Goal: Task Accomplishment & Management: Complete application form

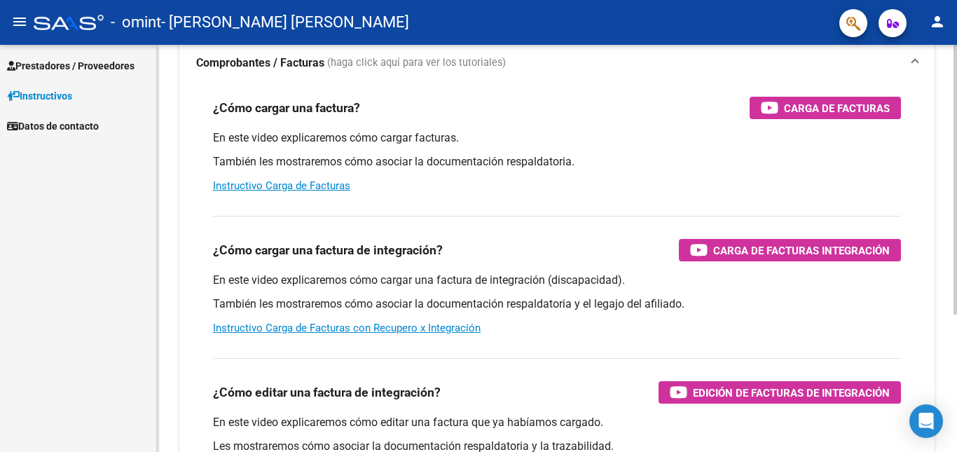
scroll to position [140, 0]
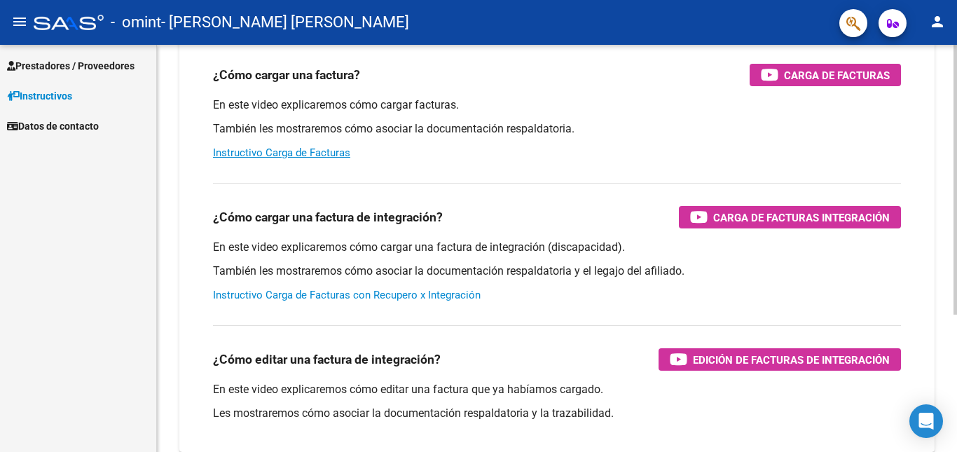
click at [387, 292] on link "Instructivo Carga de Facturas con Recupero x Integración" at bounding box center [347, 295] width 268 height 13
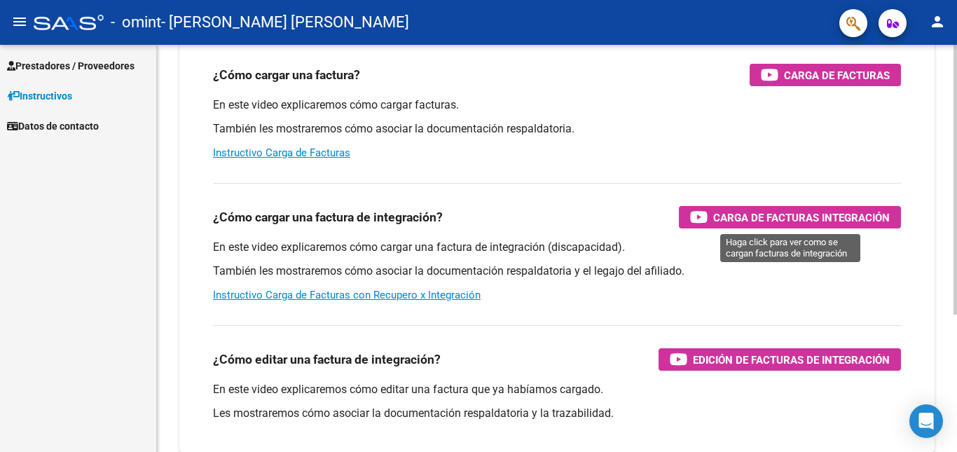
click at [701, 212] on icon "button" at bounding box center [699, 217] width 18 height 16
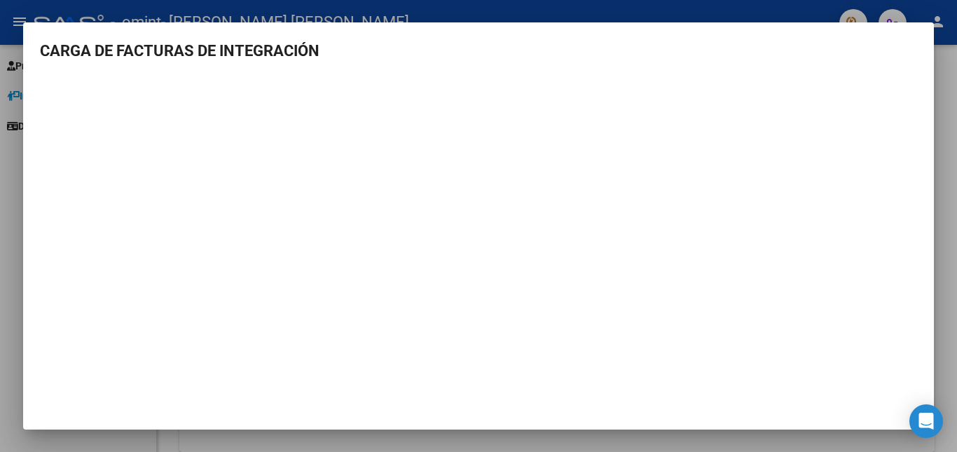
click at [948, 128] on div at bounding box center [478, 226] width 957 height 452
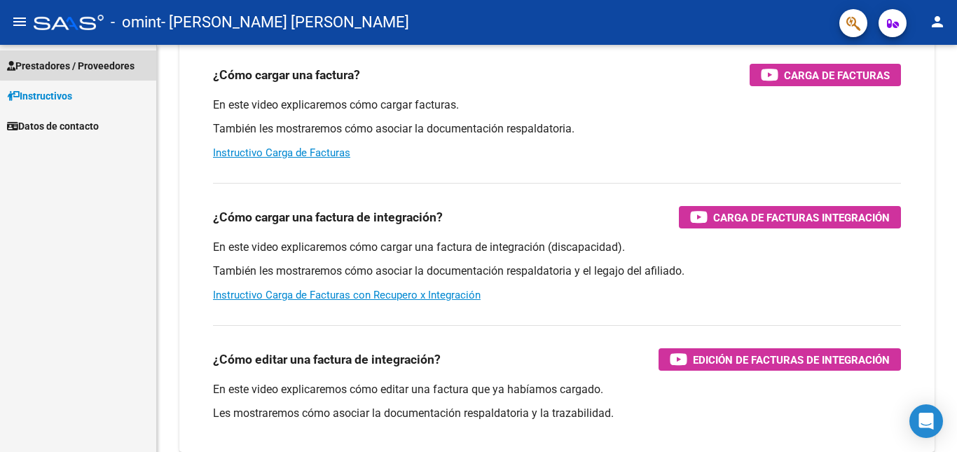
click at [83, 62] on span "Prestadores / Proveedores" at bounding box center [71, 65] width 128 height 15
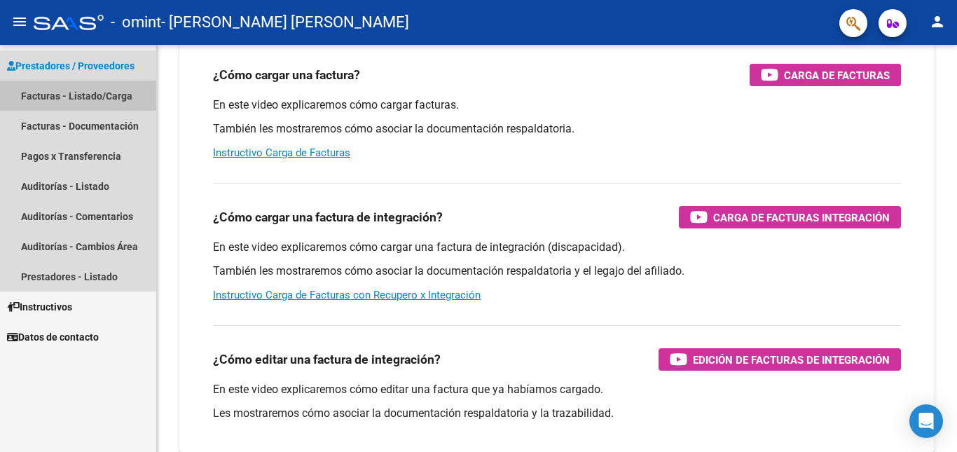
click at [98, 90] on link "Facturas - Listado/Carga" at bounding box center [78, 96] width 156 height 30
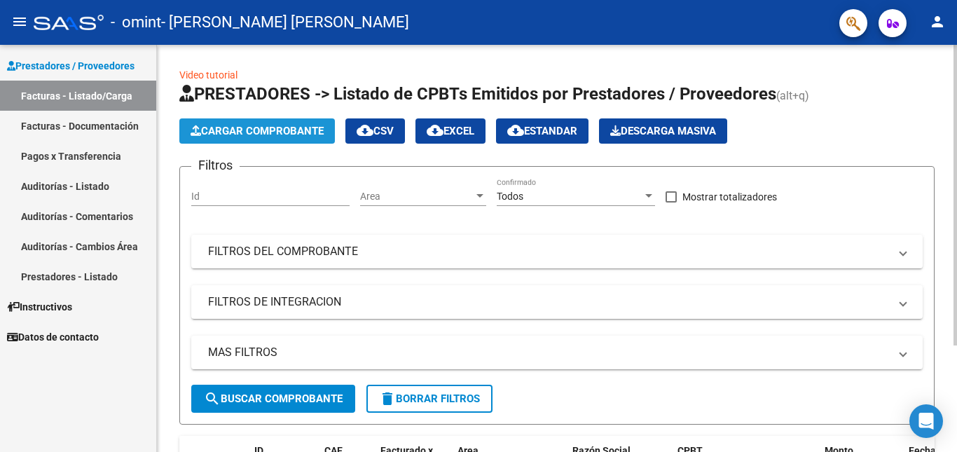
click at [252, 130] on span "Cargar Comprobante" at bounding box center [257, 131] width 133 height 13
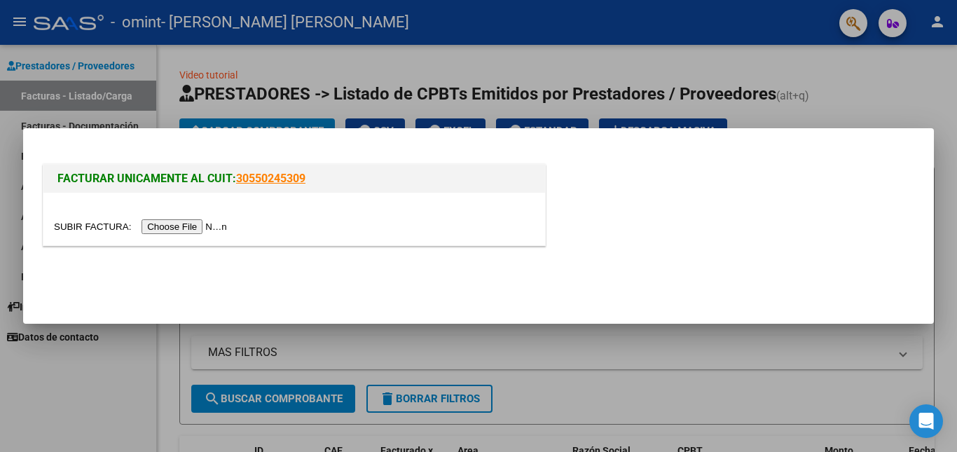
click at [189, 221] on input "file" at bounding box center [142, 226] width 177 height 15
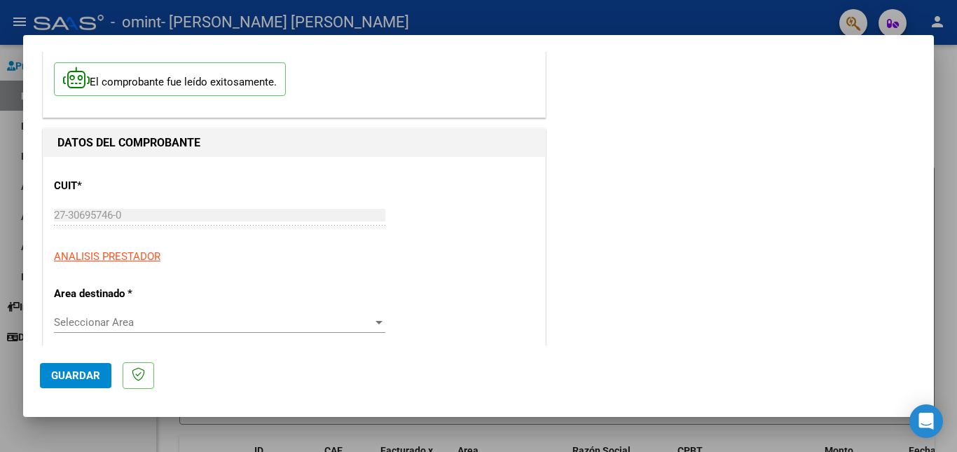
scroll to position [140, 0]
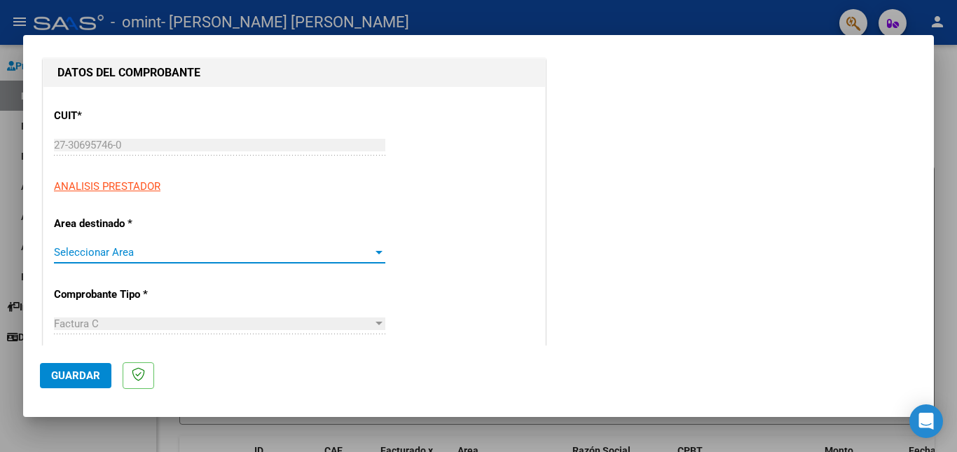
click at [278, 254] on span "Seleccionar Area" at bounding box center [213, 252] width 319 height 13
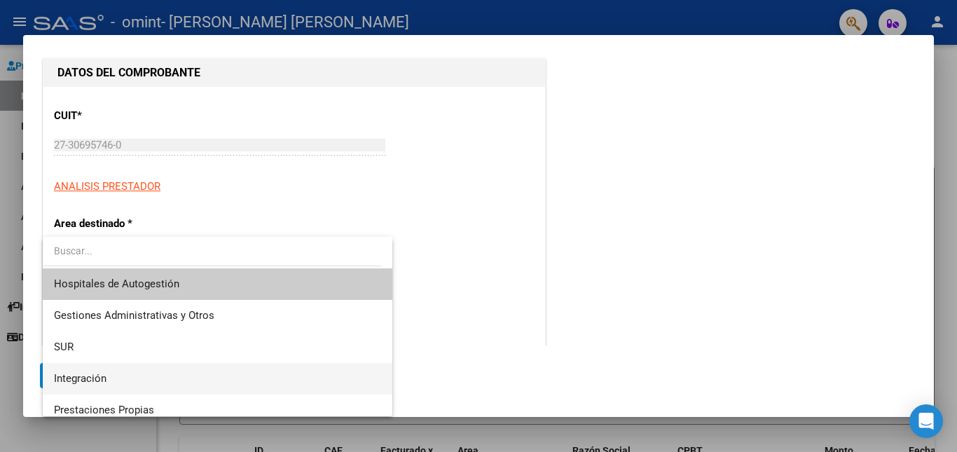
click at [256, 369] on span "Integración" at bounding box center [217, 379] width 327 height 32
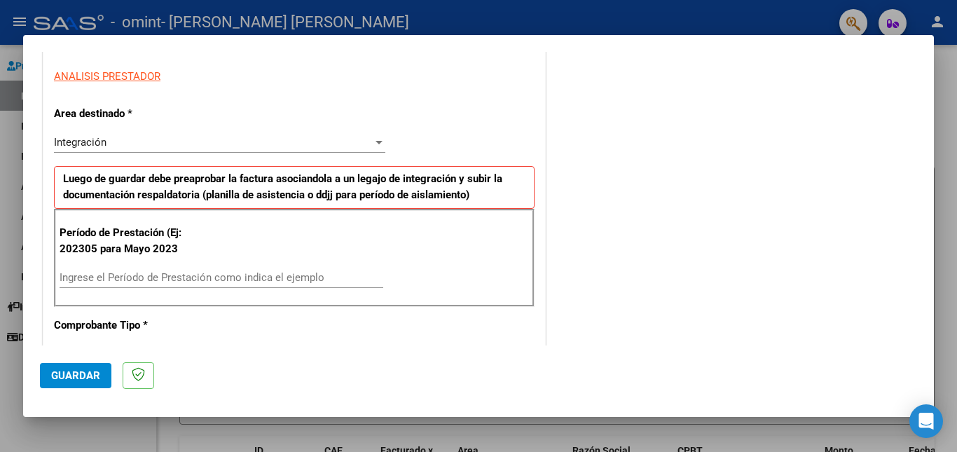
scroll to position [292, 0]
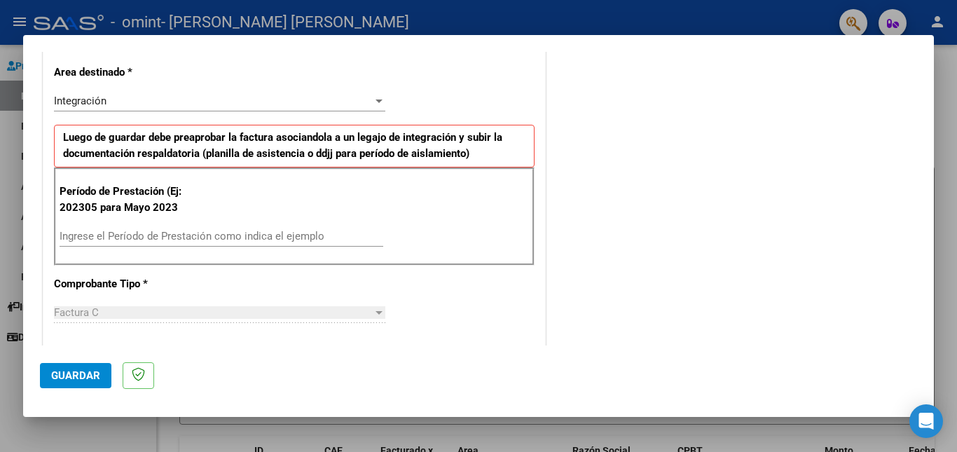
click at [293, 238] on input "Ingrese el Período de Prestación como indica el ejemplo" at bounding box center [222, 236] width 324 height 13
type input "202506"
click at [358, 313] on div "Factura C" at bounding box center [213, 312] width 319 height 13
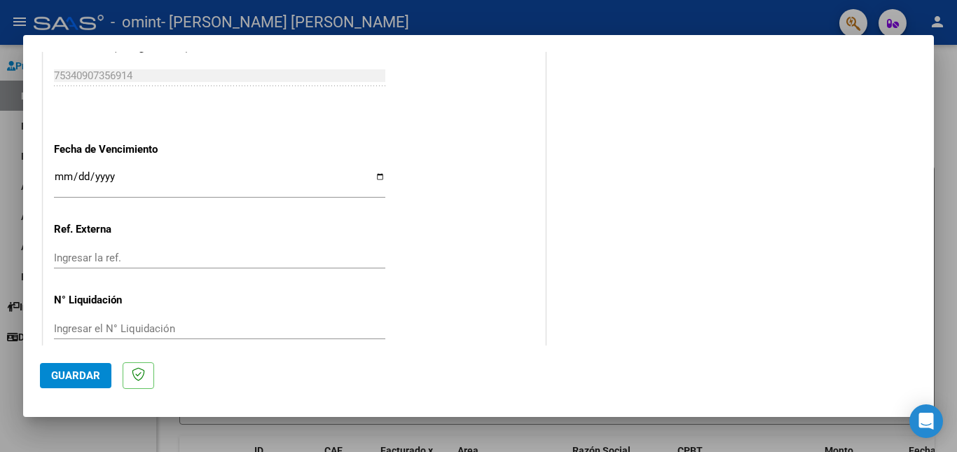
scroll to position [913, 0]
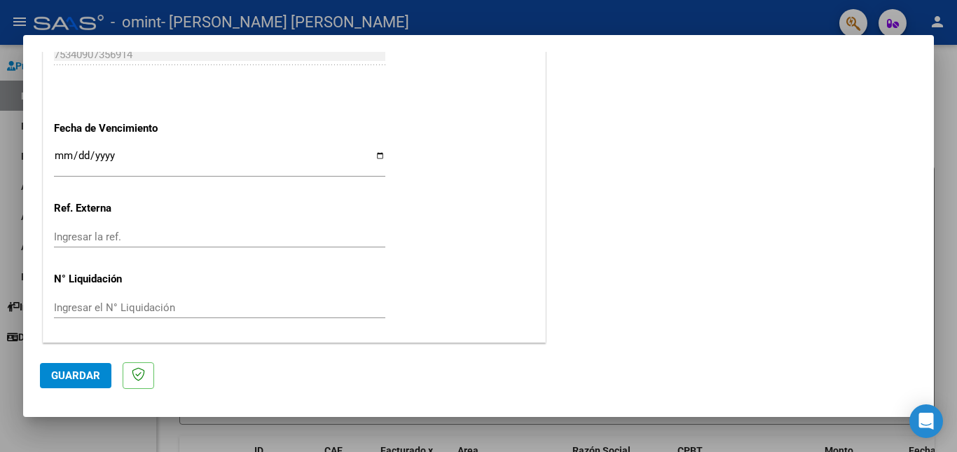
click at [86, 372] on span "Guardar" at bounding box center [75, 375] width 49 height 13
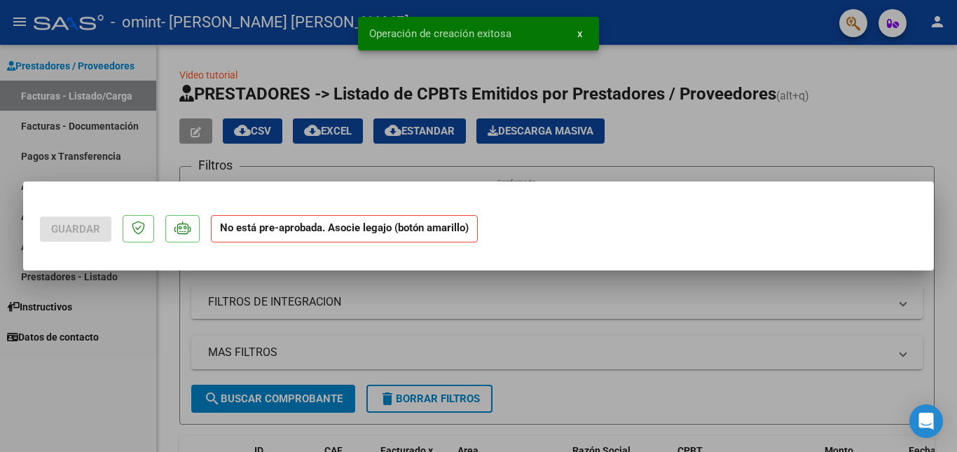
scroll to position [0, 0]
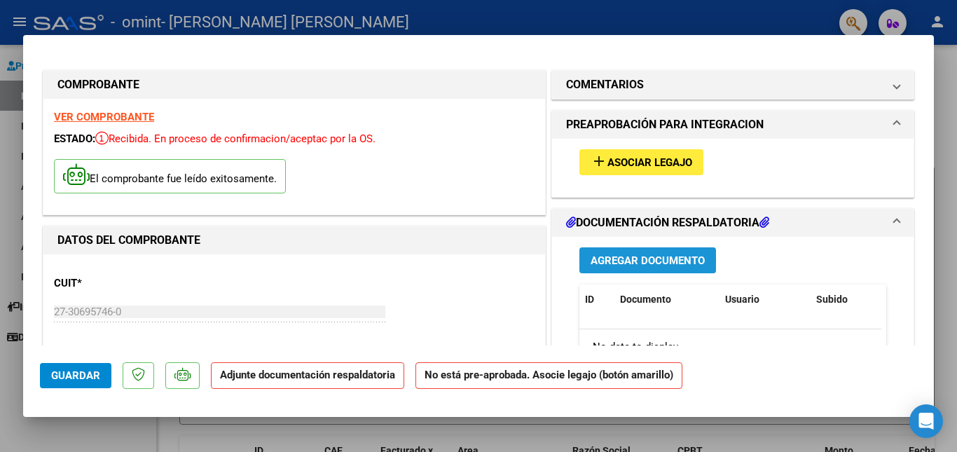
click at [659, 257] on span "Agregar Documento" at bounding box center [648, 260] width 114 height 13
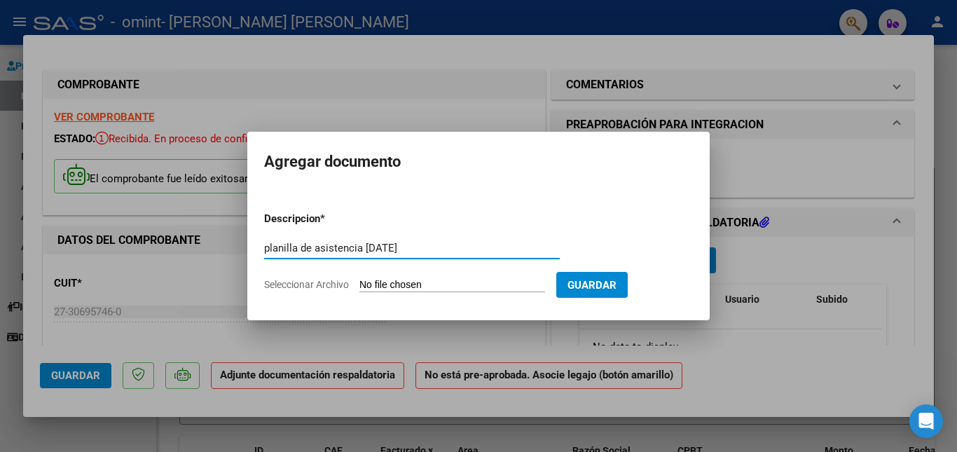
type input "planilla de asistencia [DATE]"
click at [485, 285] on input "Seleccionar Archivo" at bounding box center [453, 285] width 186 height 13
type input "C:\fakepath\asistencia mes [DATE] [PERSON_NAME].jpeg"
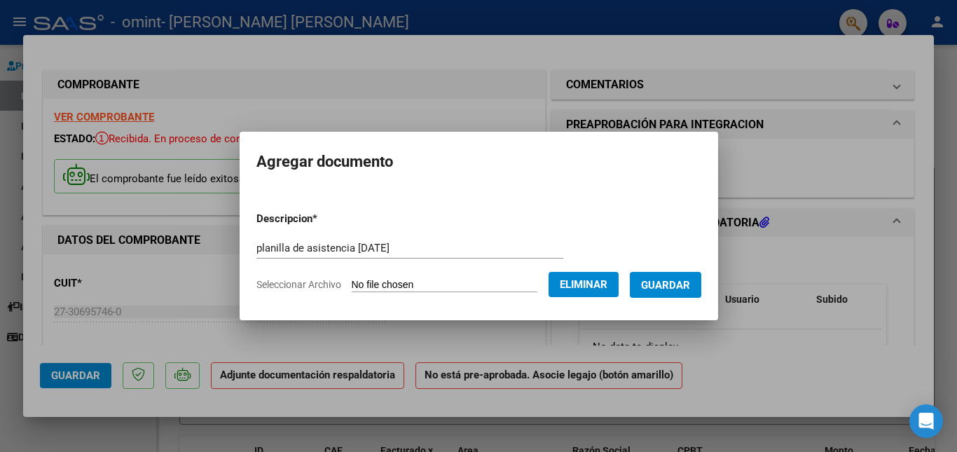
click at [670, 285] on span "Guardar" at bounding box center [665, 285] width 49 height 13
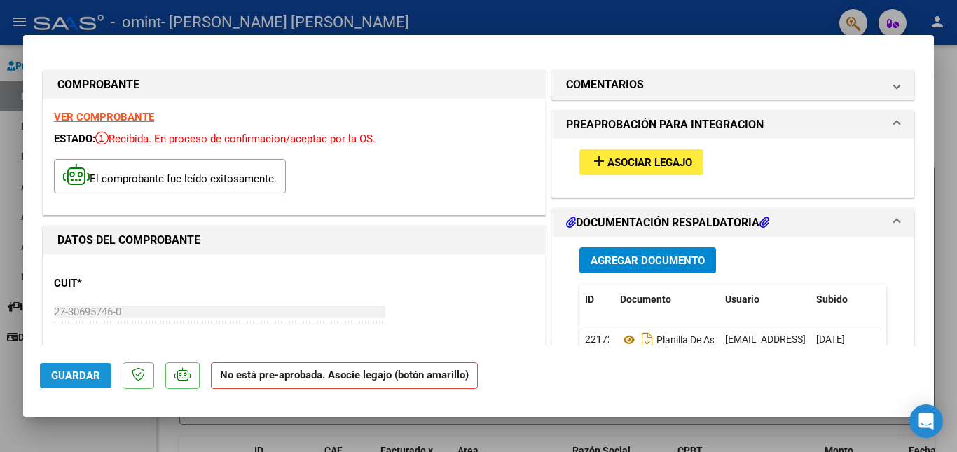
click at [87, 376] on span "Guardar" at bounding box center [75, 375] width 49 height 13
click at [655, 157] on span "Asociar Legajo" at bounding box center [650, 162] width 85 height 13
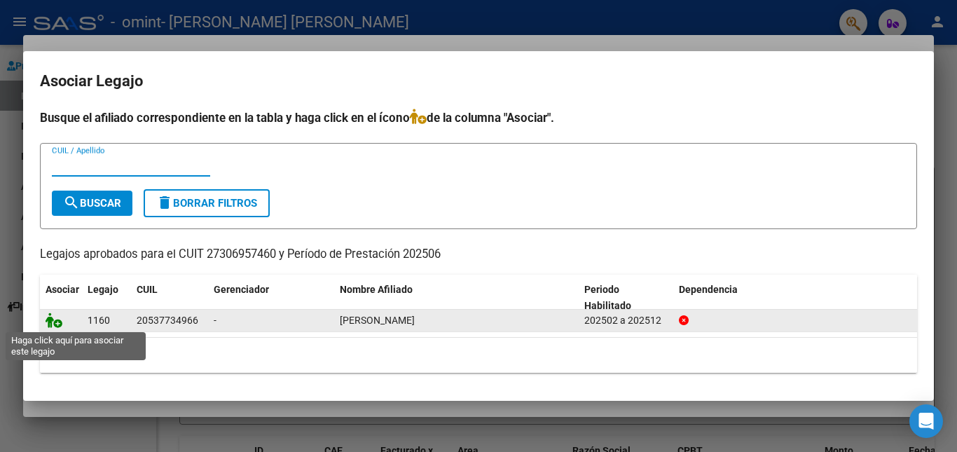
click at [56, 324] on icon at bounding box center [54, 320] width 17 height 15
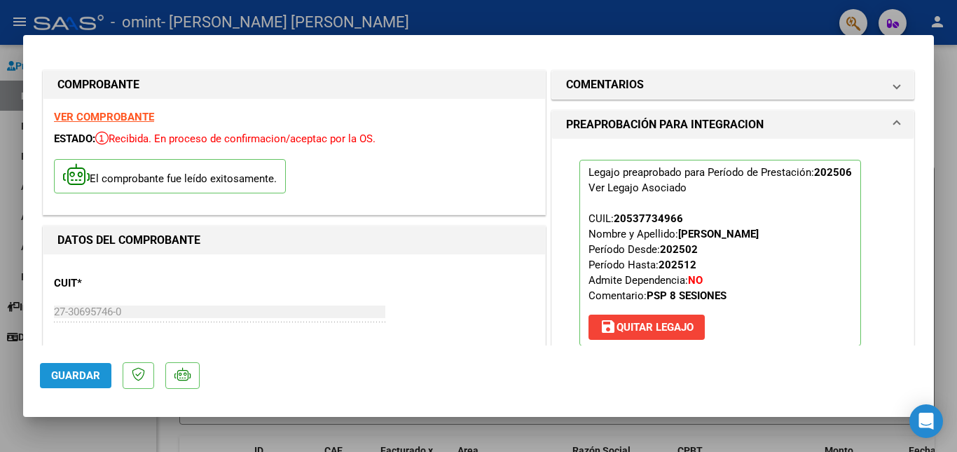
click at [75, 372] on span "Guardar" at bounding box center [75, 375] width 49 height 13
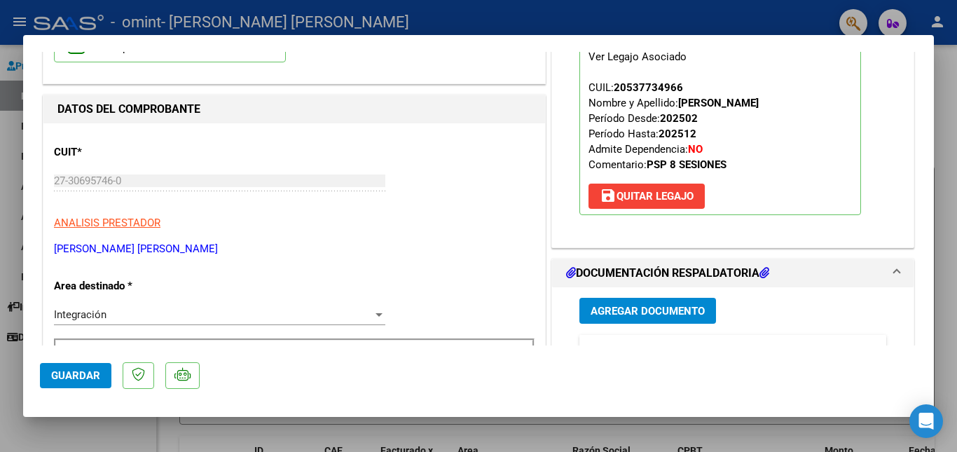
scroll to position [148, 0]
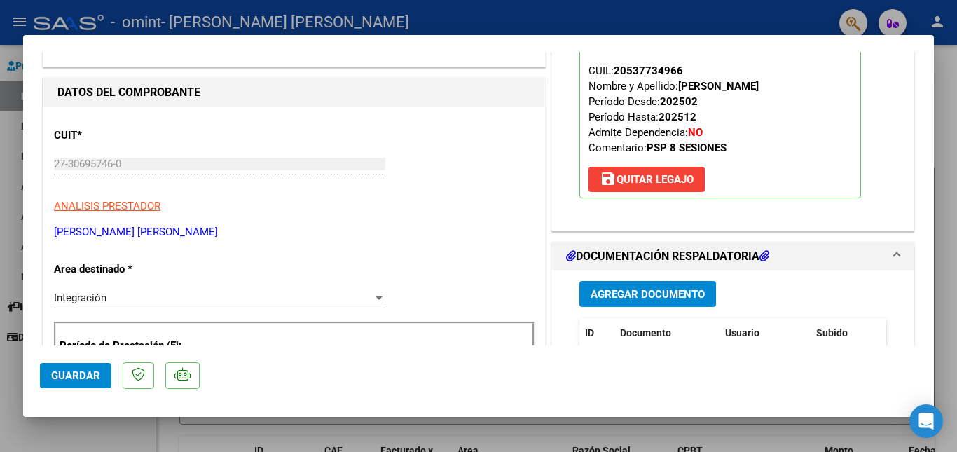
click at [71, 372] on span "Guardar" at bounding box center [75, 375] width 49 height 13
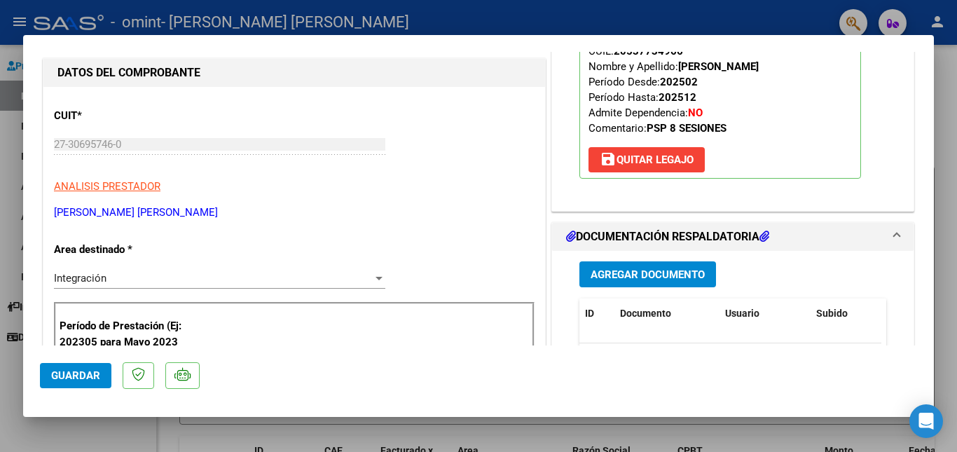
scroll to position [0, 0]
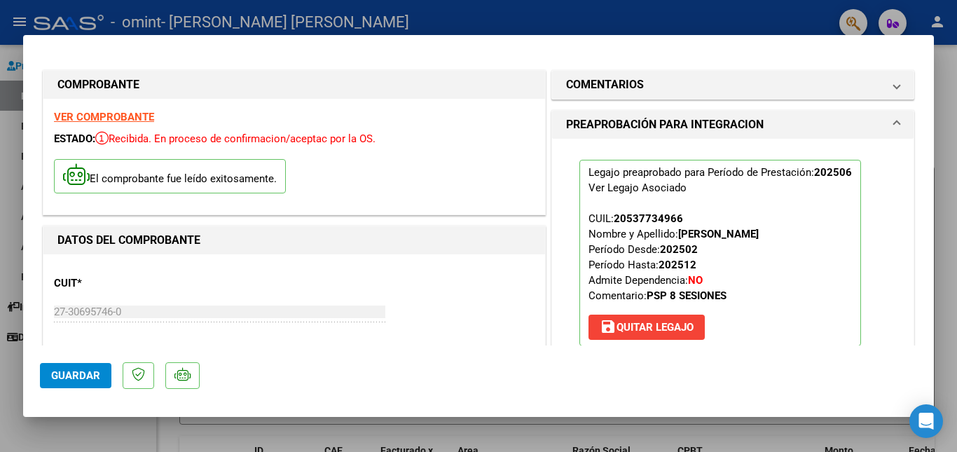
click at [118, 113] on strong "VER COMPROBANTE" at bounding box center [104, 117] width 100 height 13
click at [12, 154] on div at bounding box center [478, 226] width 957 height 452
type input "$ 0,00"
